Goal: Find specific page/section: Find specific page/section

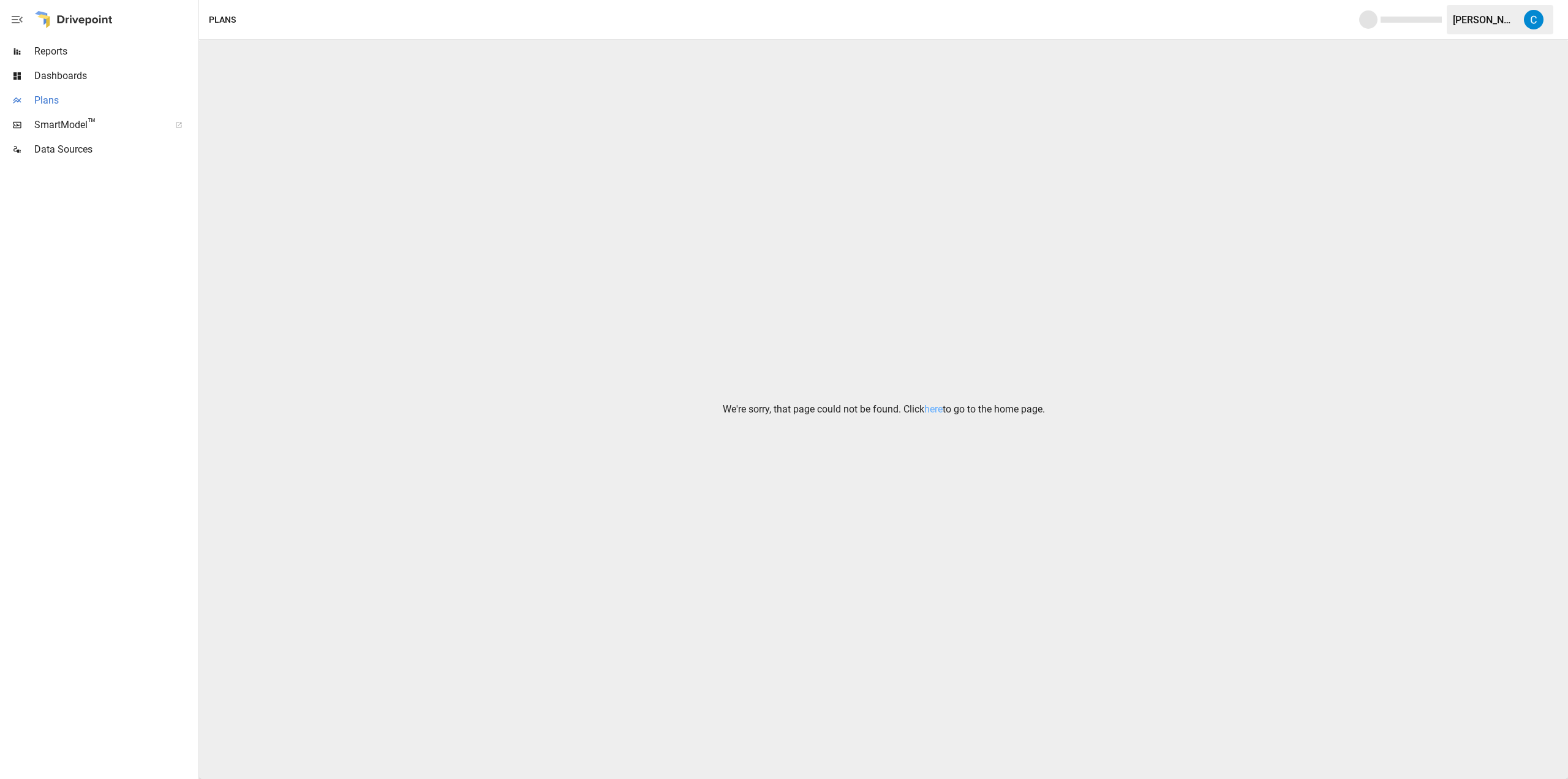
click at [53, 96] on span "Plans" at bounding box center [114, 100] width 162 height 15
click at [86, 27] on div at bounding box center [73, 19] width 79 height 39
click at [81, 94] on span "Plans" at bounding box center [114, 100] width 162 height 15
